Goal: Information Seeking & Learning: Learn about a topic

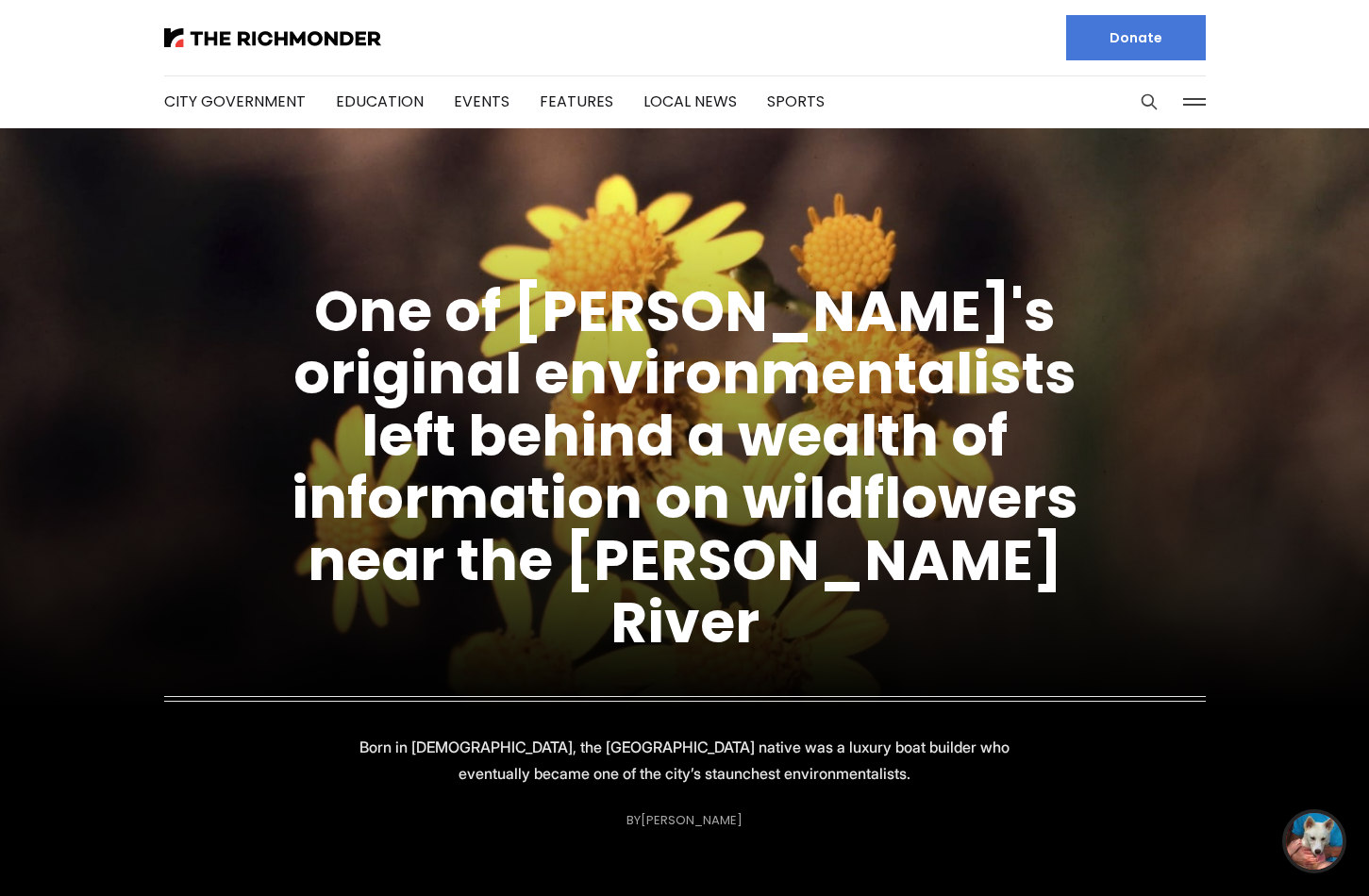
click at [700, 333] on figcaption "One of Richmond's original environmentalists left behind a wealth of informatio…" at bounding box center [684, 513] width 1369 height 679
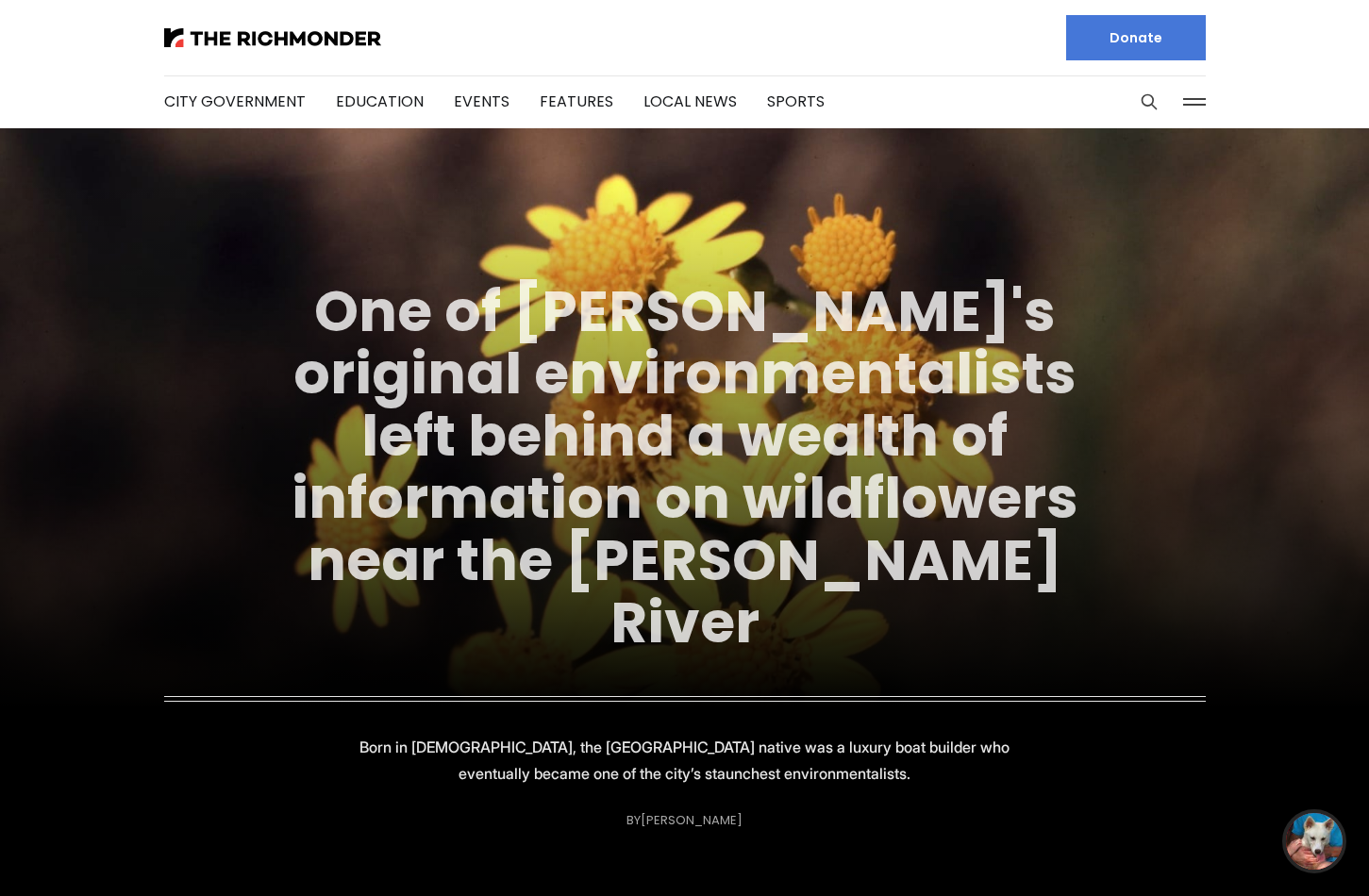
click at [654, 356] on link "One of Richmond's original environmentalists left behind a wealth of informatio…" at bounding box center [685, 466] width 787 height 390
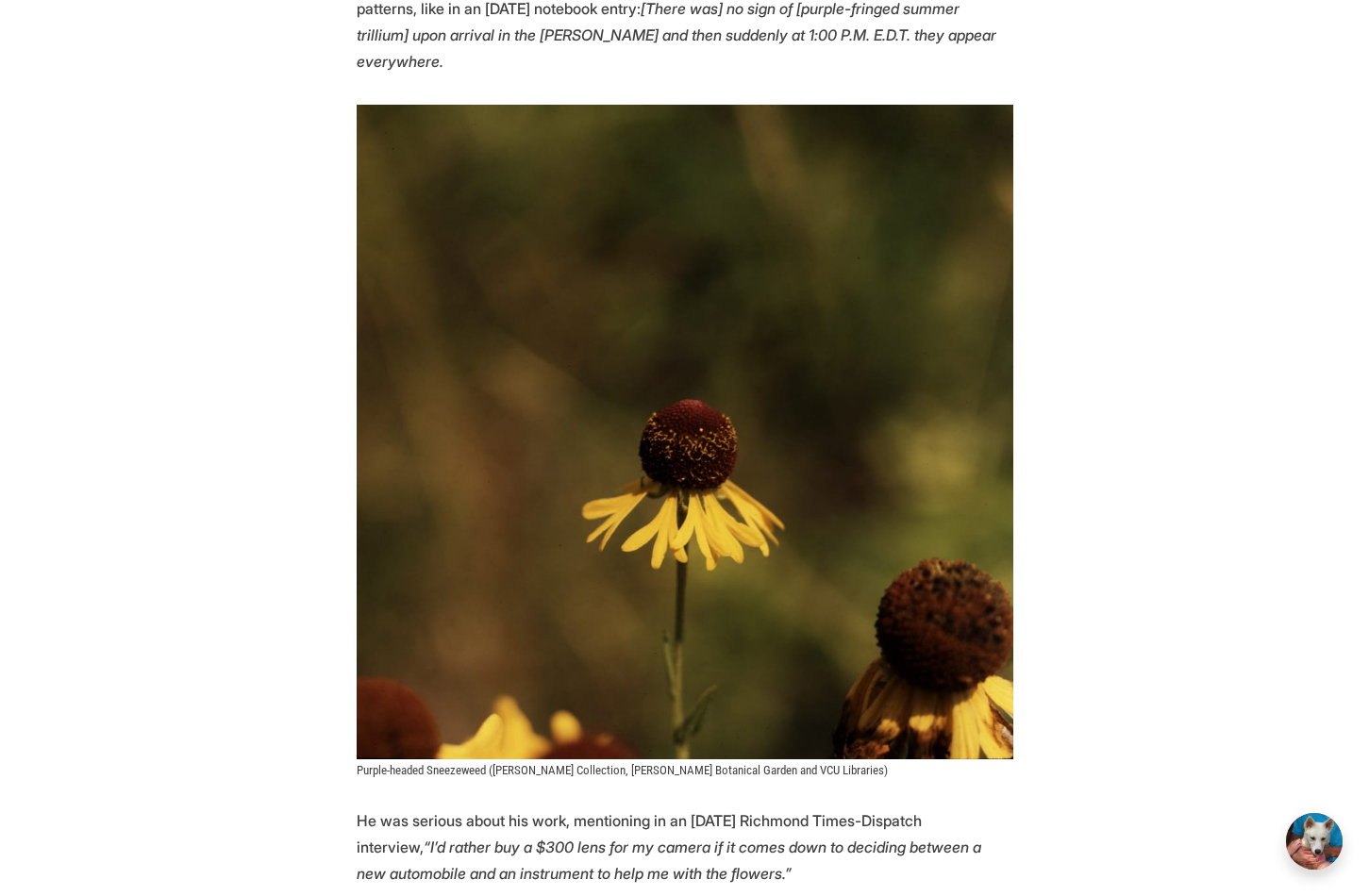
scroll to position [3429, 0]
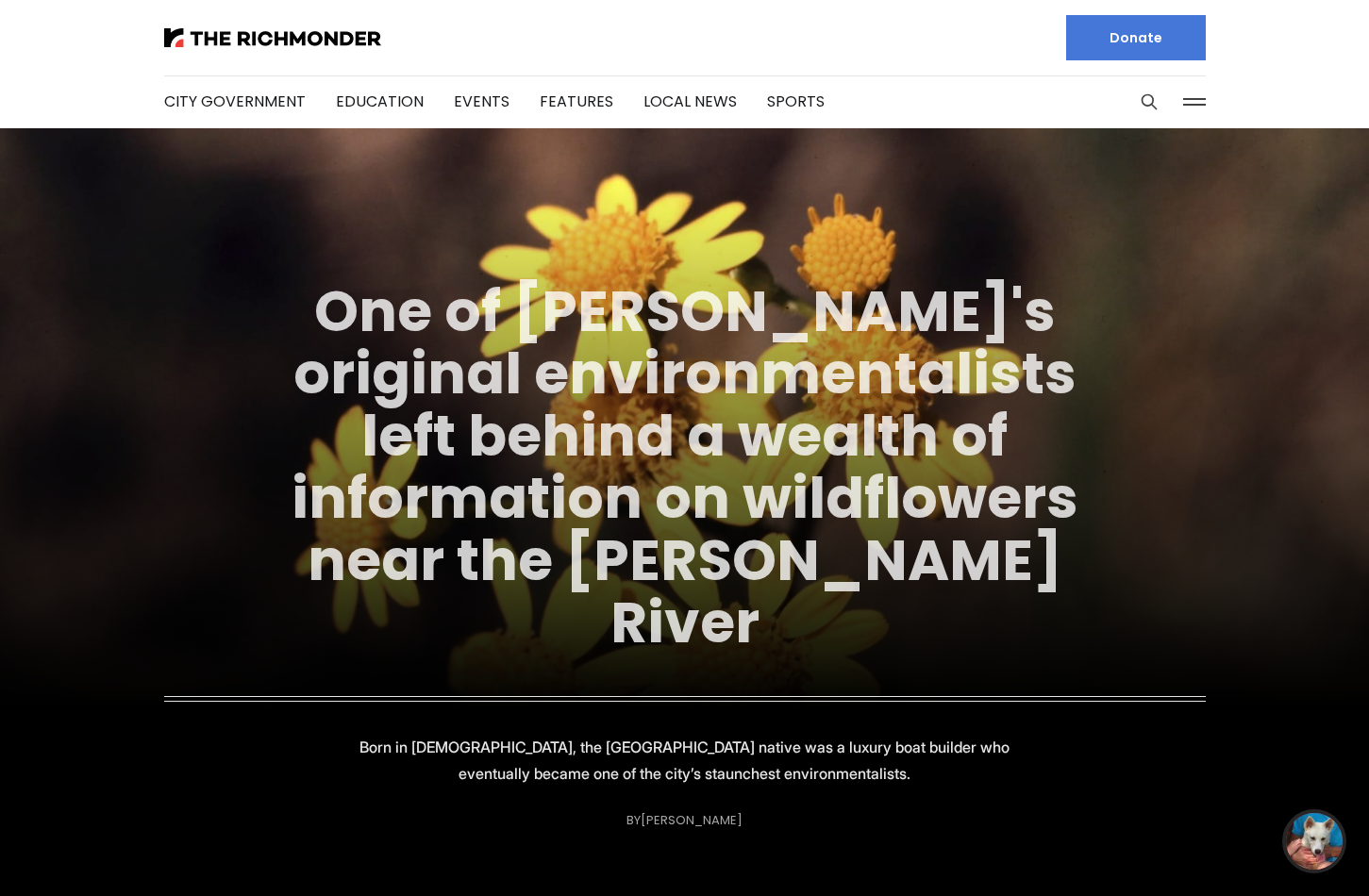
click at [521, 337] on link "One of [PERSON_NAME]'s original environmentalists left behind a wealth of infor…" at bounding box center [685, 466] width 787 height 390
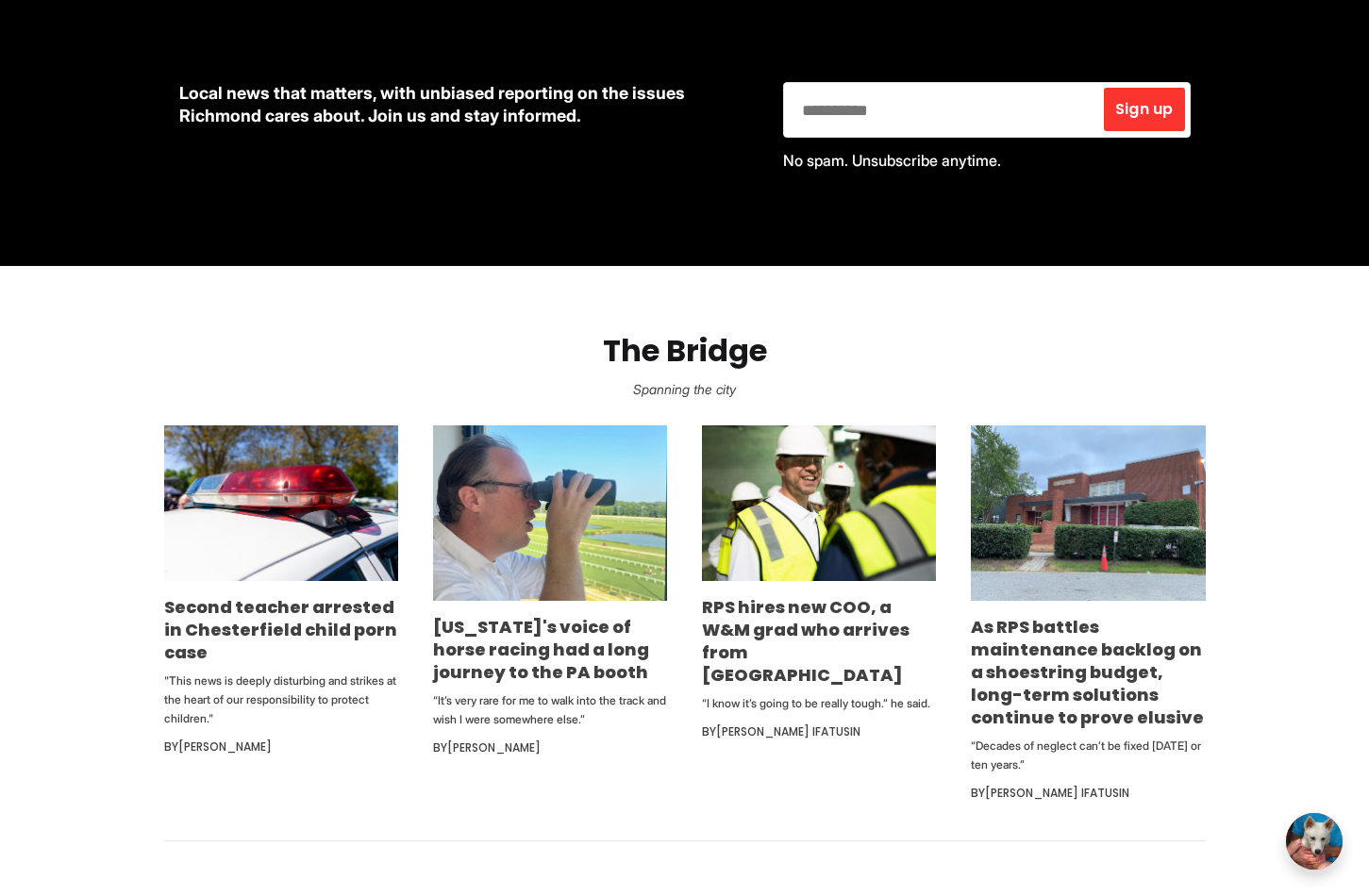
scroll to position [1031, 0]
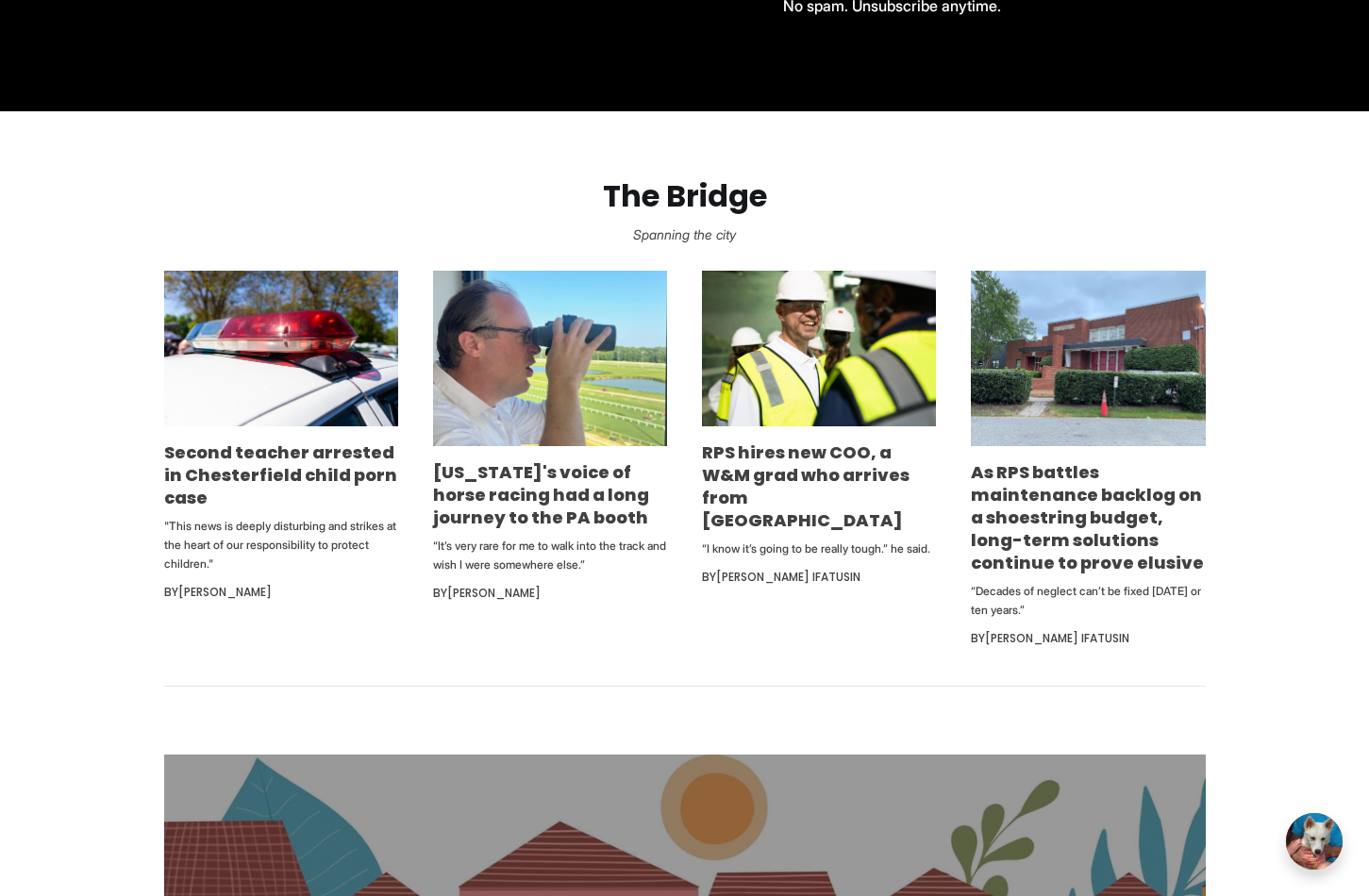
click at [338, 428] on li "Second teacher arrested in Chesterfield child porn case "This news is deeply di…" at bounding box center [281, 461] width 234 height 380
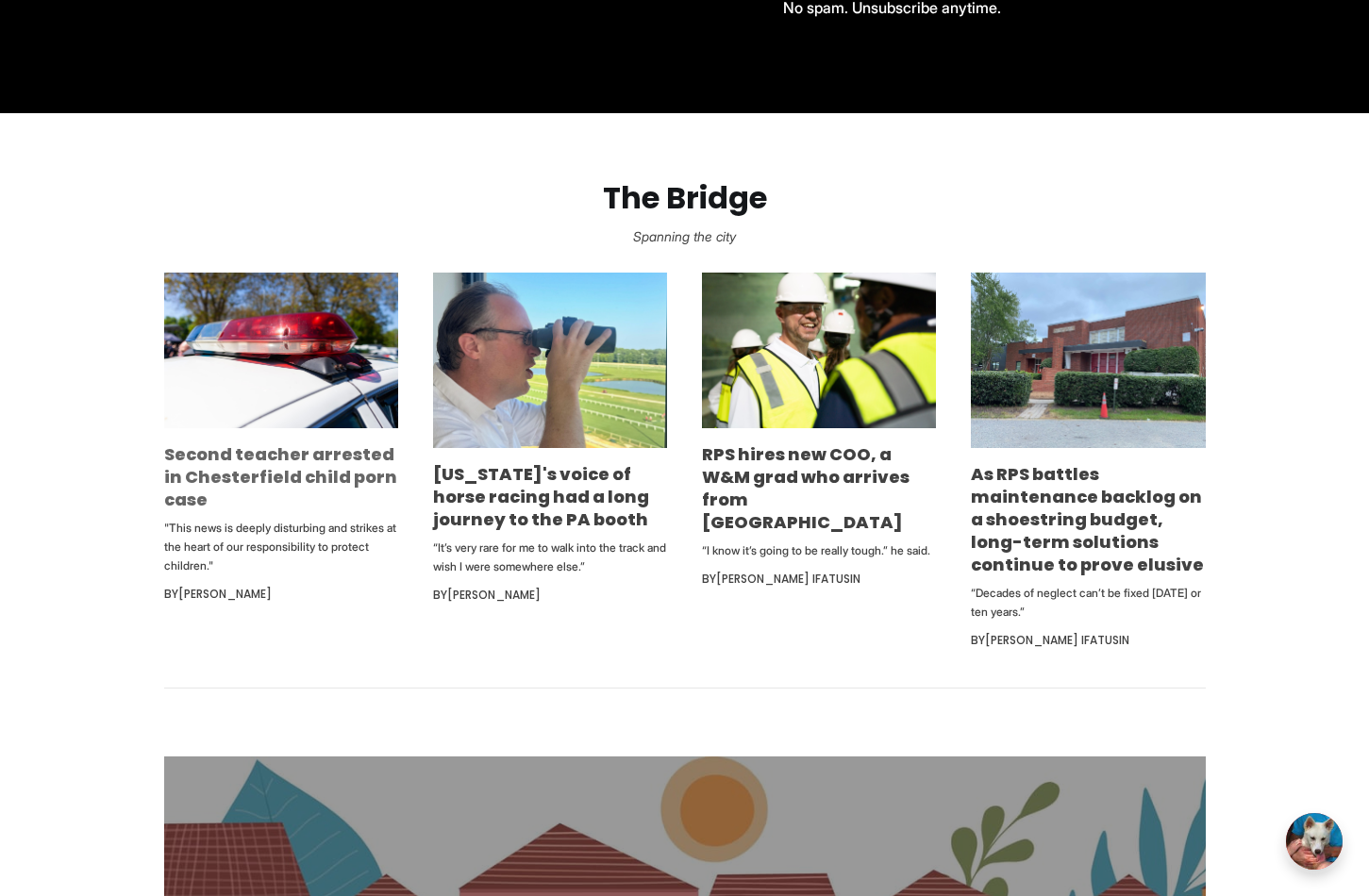
click at [340, 458] on link "Second teacher arrested in Chesterfield child porn case" at bounding box center [280, 477] width 233 height 69
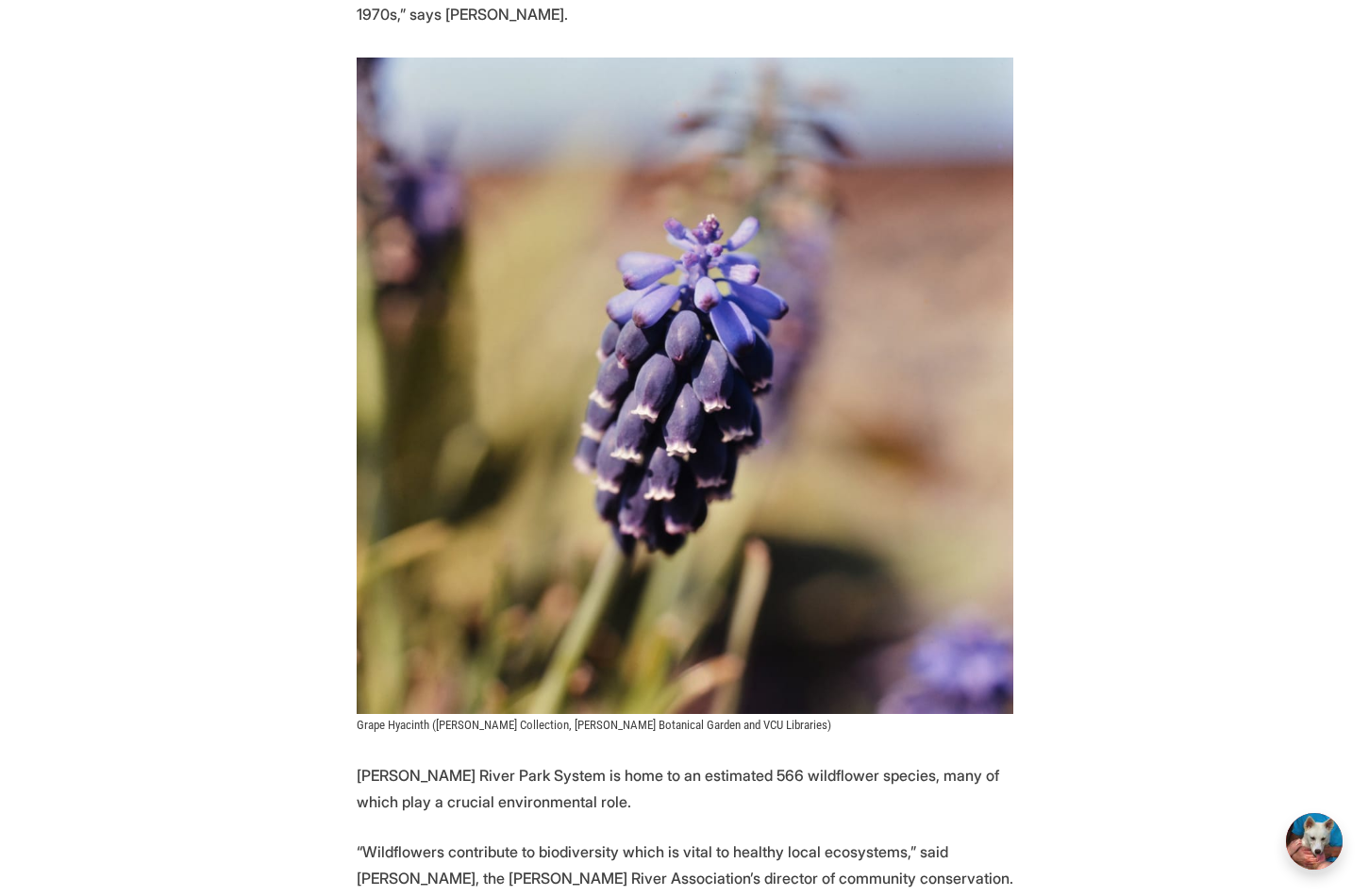
scroll to position [6387, 0]
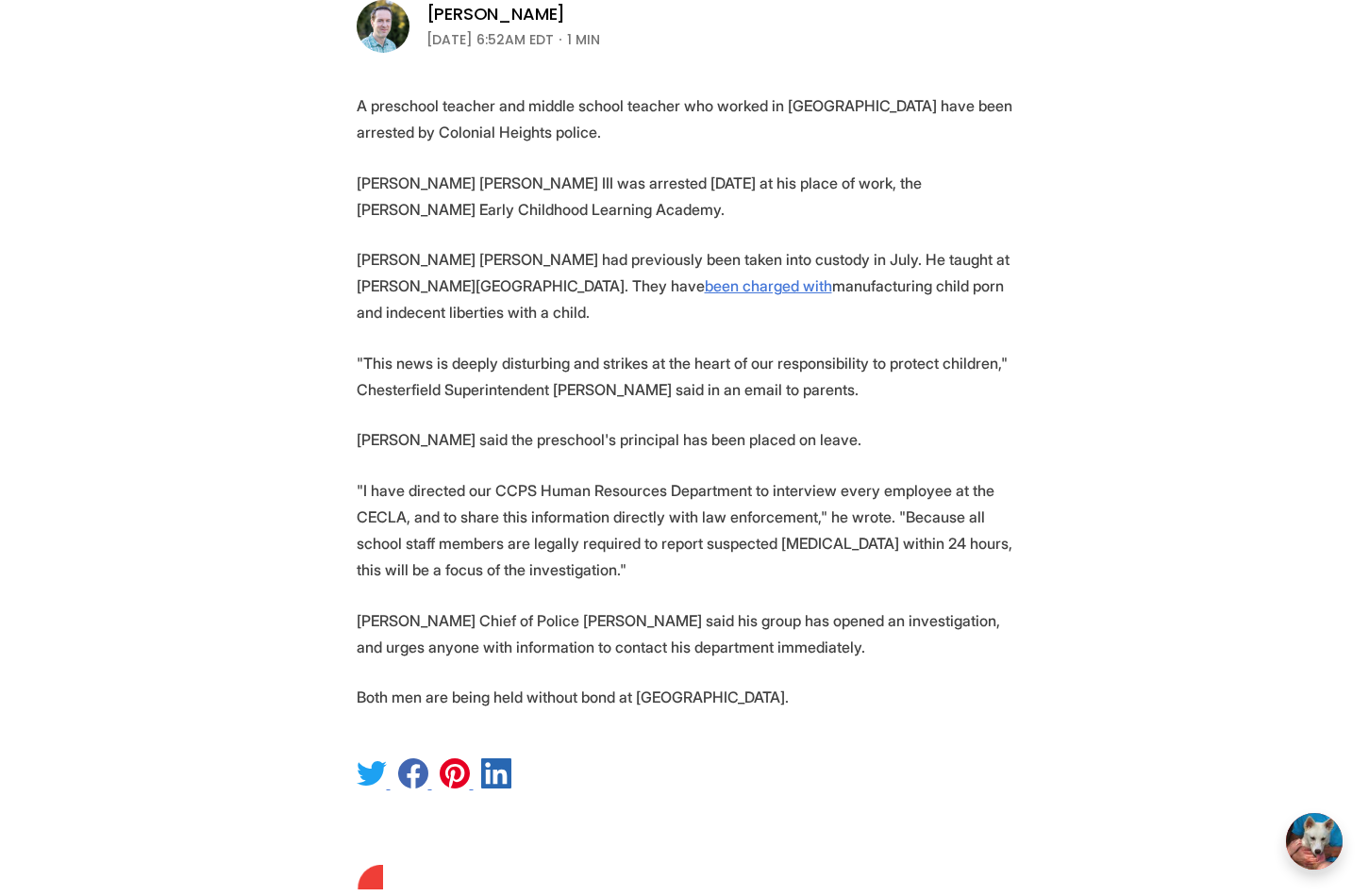
scroll to position [656, 0]
